Goal: Share content

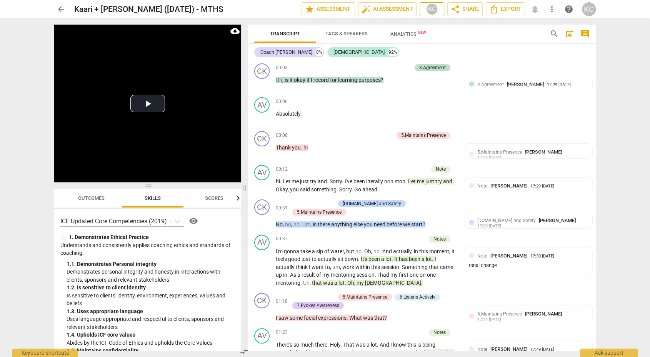
scroll to position [134, 0]
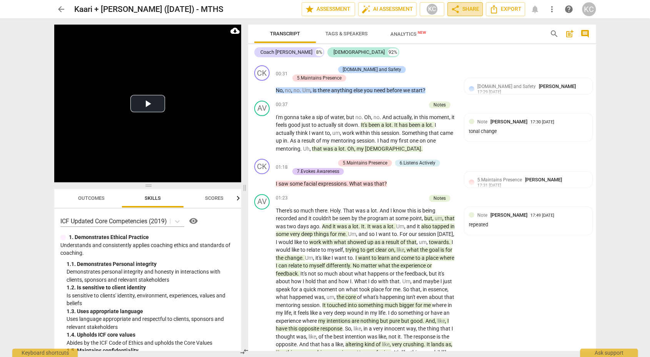
click at [469, 11] on span "share Share" at bounding box center [465, 9] width 28 height 9
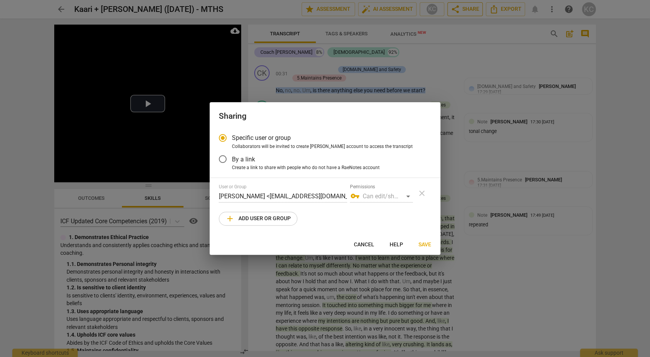
radio input "false"
click at [230, 159] on input "By a link" at bounding box center [223, 159] width 18 height 18
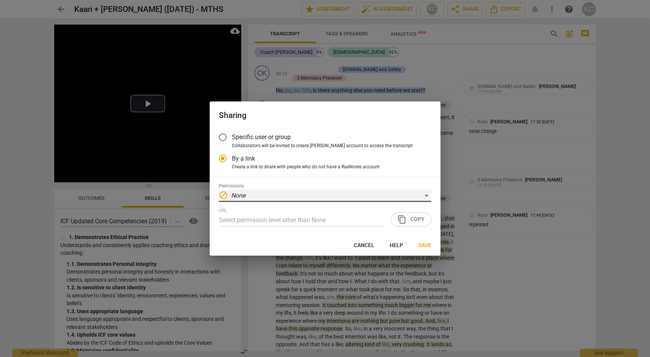
click at [278, 193] on div "block None" at bounding box center [325, 196] width 212 height 12
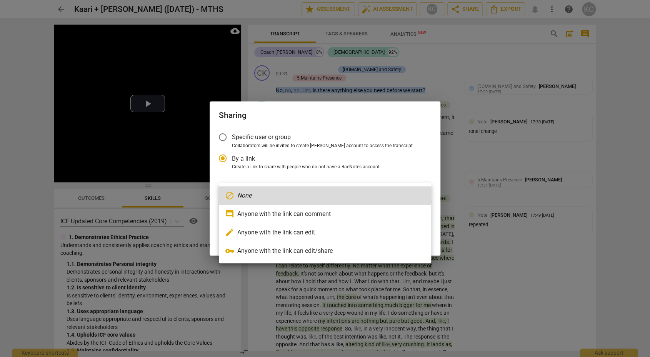
click at [274, 211] on li "comment Anyone with the link can comment" at bounding box center [325, 214] width 212 height 18
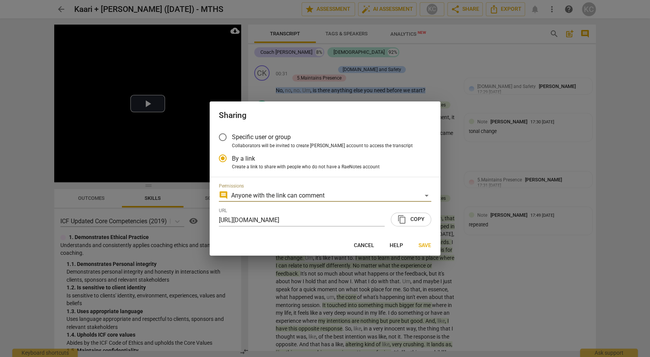
radio input "false"
type input "[URL][DOMAIN_NAME]"
click at [417, 222] on span "content_copy Copy" at bounding box center [410, 219] width 27 height 9
click at [427, 248] on span "Save" at bounding box center [425, 246] width 13 height 8
radio input "false"
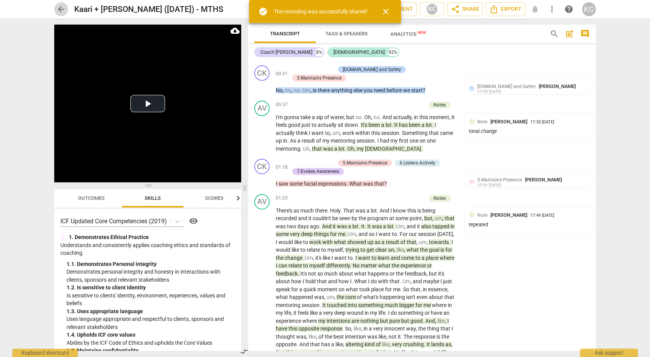
click at [58, 8] on span "arrow_back" at bounding box center [61, 9] width 9 height 9
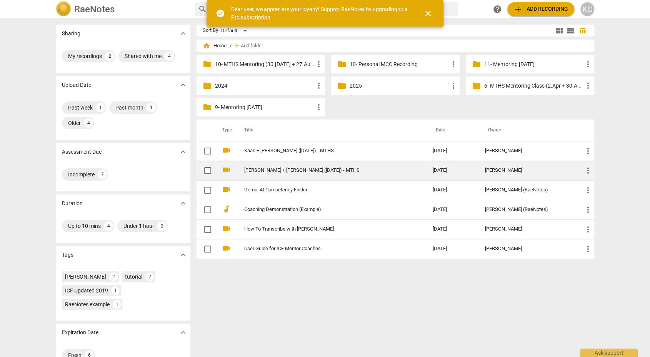
click at [590, 170] on span "more_vert" at bounding box center [588, 170] width 9 height 9
click at [590, 170] on li "Move" at bounding box center [598, 170] width 29 height 18
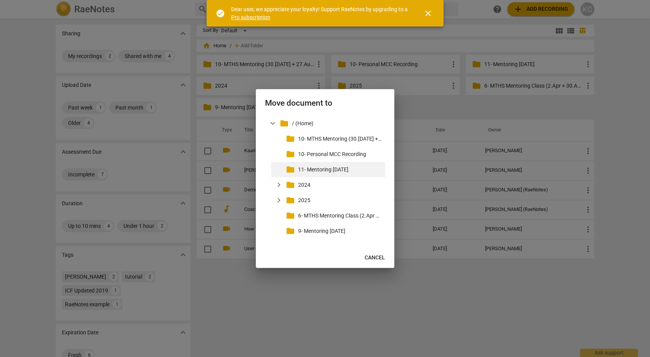
click at [350, 171] on p "11- Mentoring [DATE]" at bounding box center [340, 170] width 84 height 8
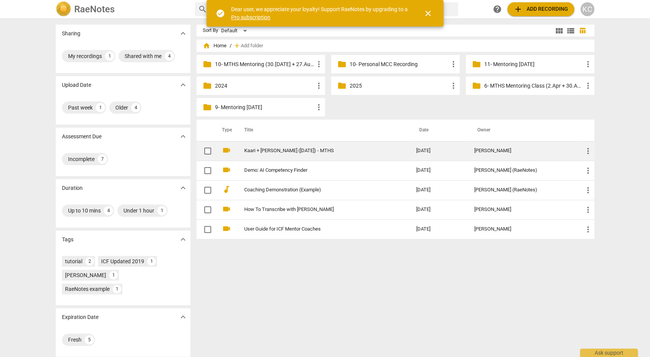
click at [588, 149] on span "more_vert" at bounding box center [588, 151] width 9 height 9
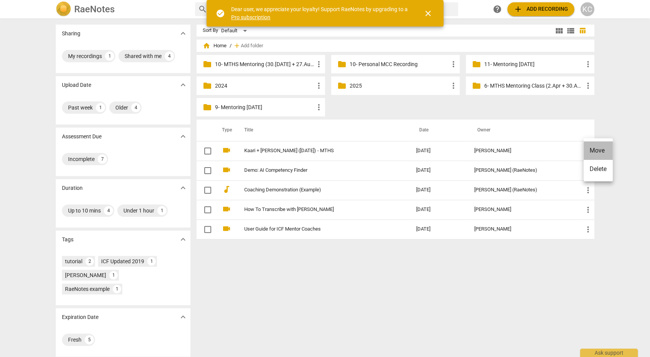
click at [591, 152] on li "Move" at bounding box center [598, 151] width 29 height 18
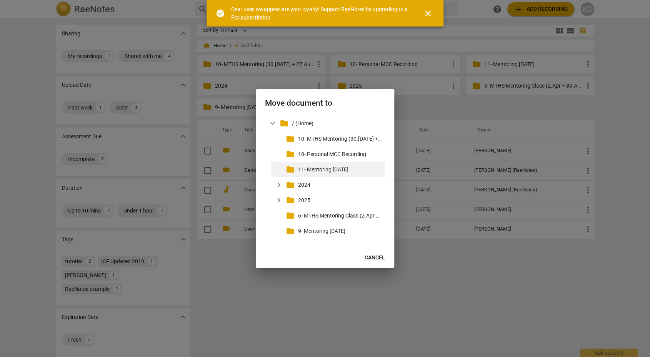
click at [341, 169] on p "11- Mentoring [DATE]" at bounding box center [340, 170] width 84 height 8
